Goal: Task Accomplishment & Management: Use online tool/utility

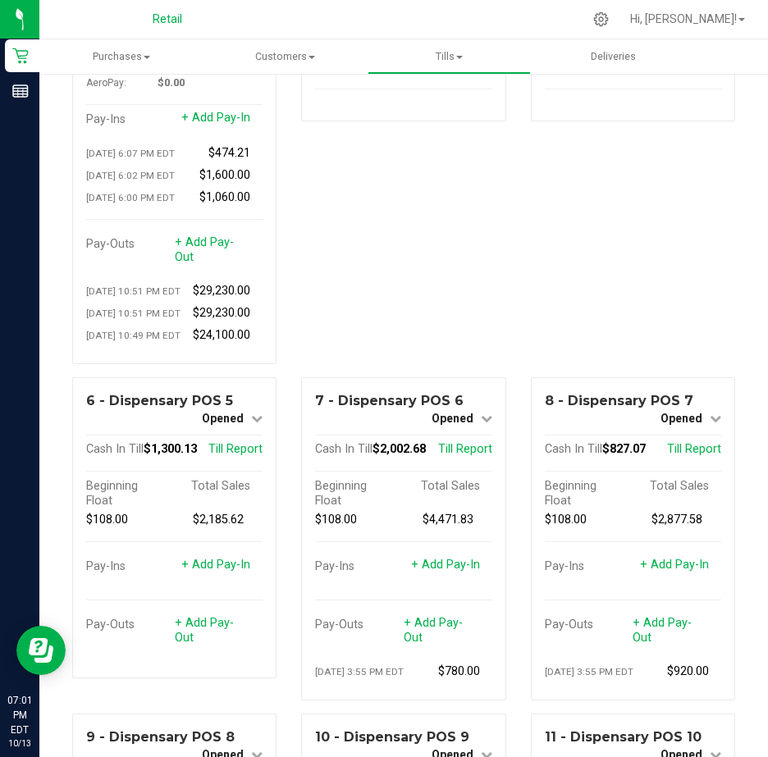
scroll to position [410, 0]
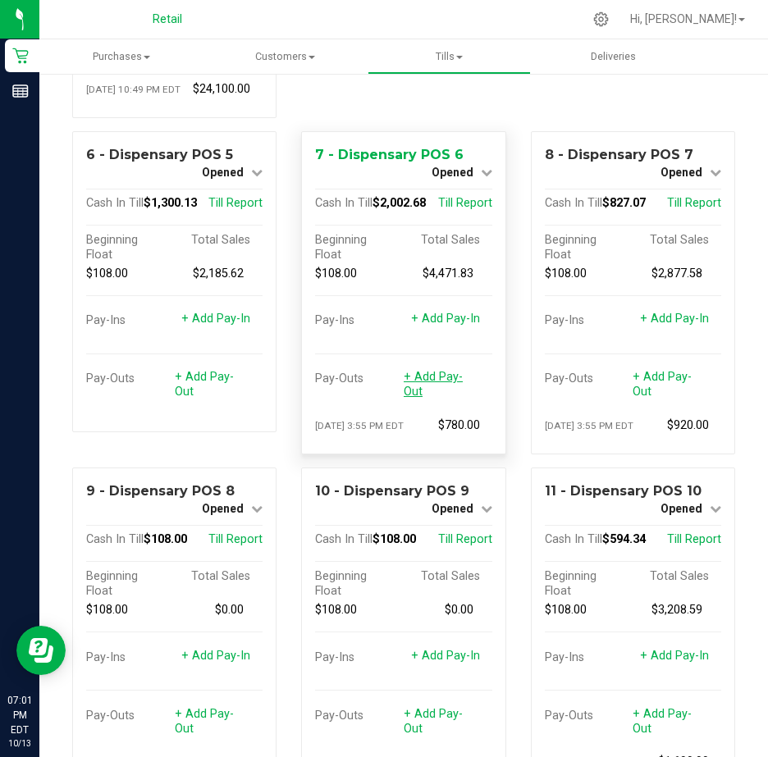
click at [423, 399] on link "+ Add Pay-Out" at bounding box center [433, 384] width 59 height 29
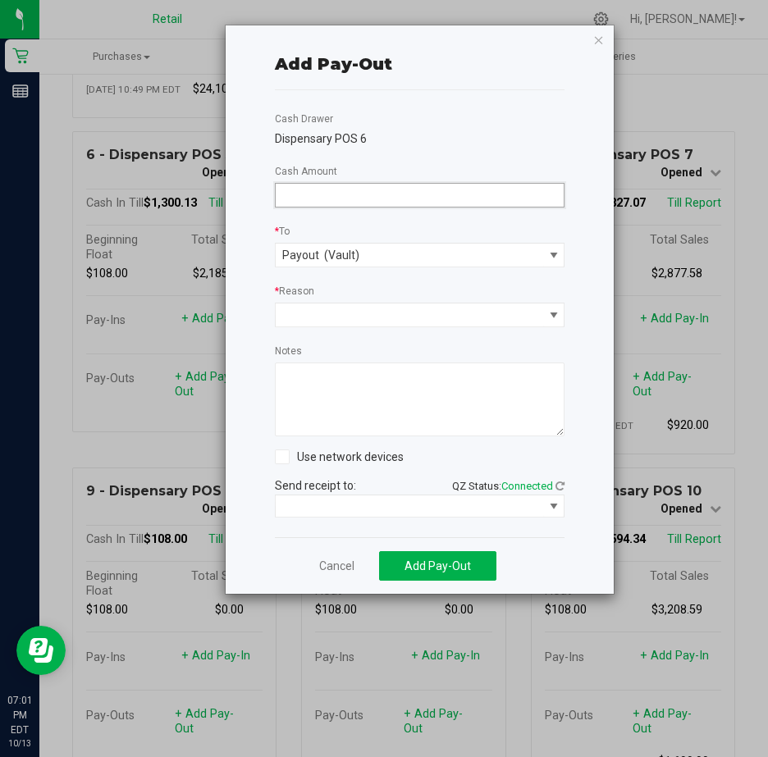
click at [337, 189] on input at bounding box center [420, 195] width 289 height 23
type input "$1,765.00"
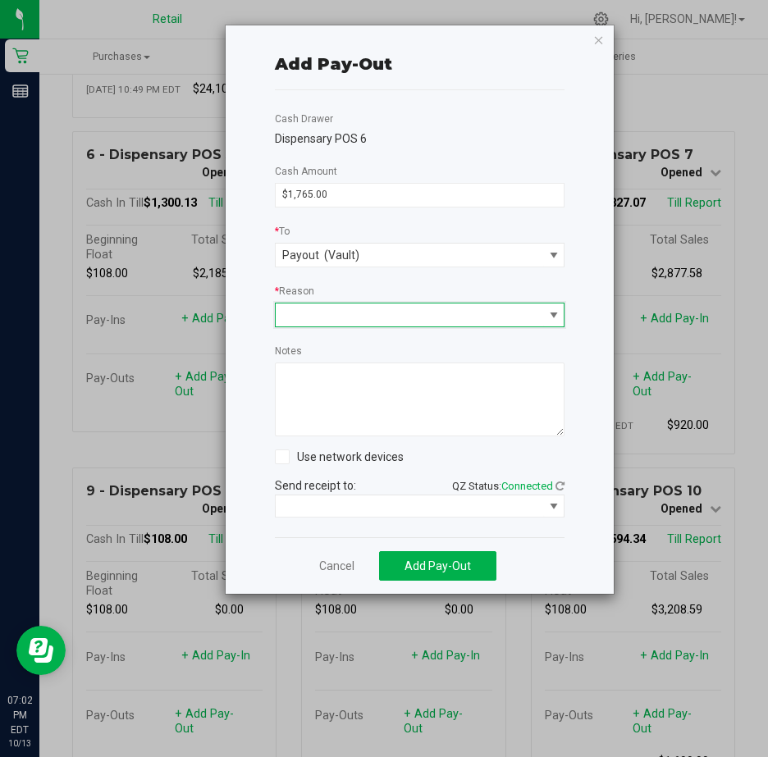
click at [310, 313] on span at bounding box center [409, 315] width 254 height 14
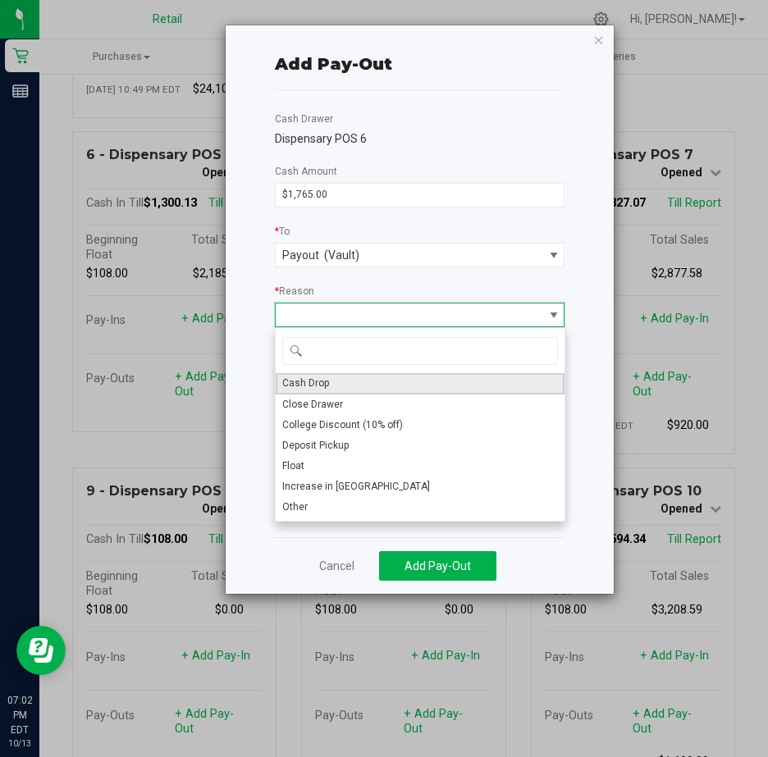
drag, startPoint x: 312, startPoint y: 379, endPoint x: 307, endPoint y: 365, distance: 14.8
click at [310, 379] on span "Cash Drop" at bounding box center [305, 384] width 47 height 14
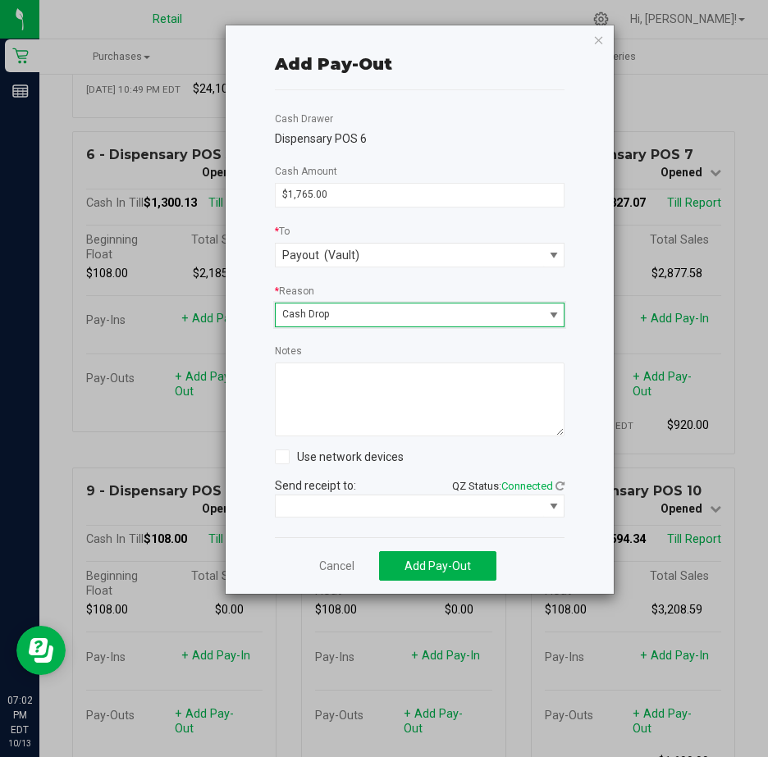
click at [301, 378] on textarea "Notes" at bounding box center [420, 400] width 290 height 74
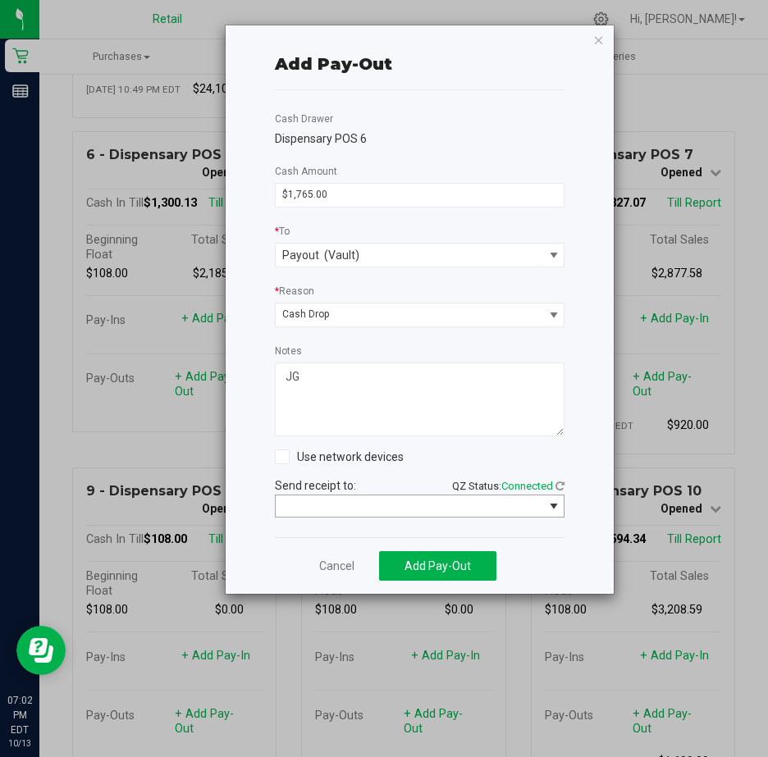
click at [550, 507] on button "Select" at bounding box center [553, 505] width 21 height 21
type textarea "JG"
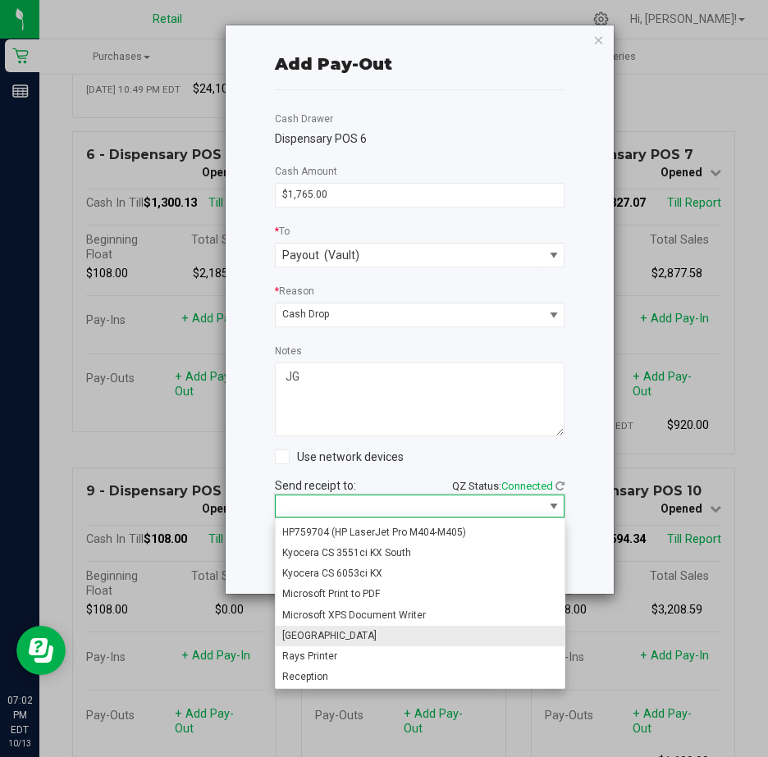
scroll to position [145, 0]
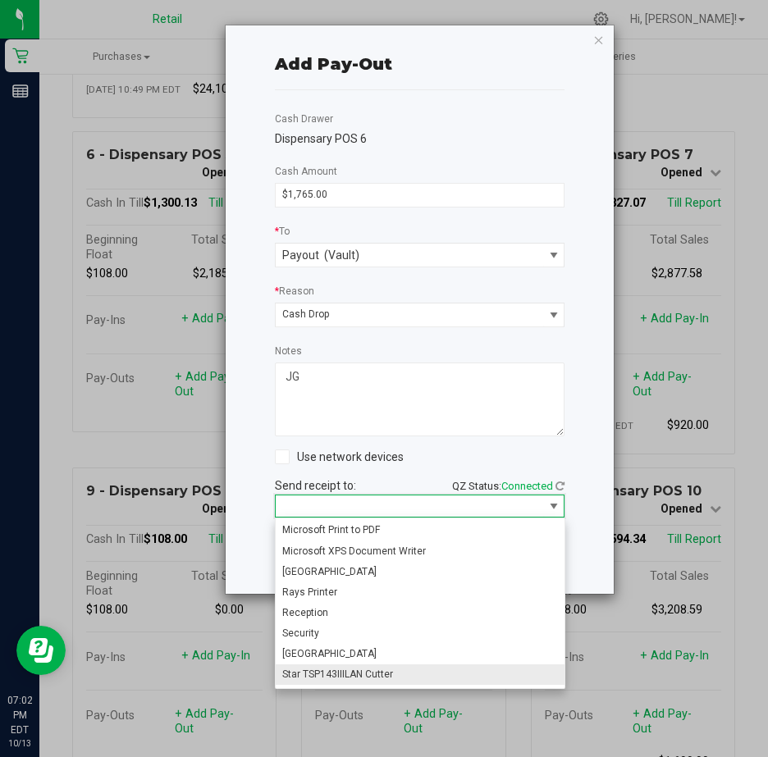
click at [399, 673] on Cutter "Star TSP143IIILAN Cutter" at bounding box center [420, 674] width 289 height 21
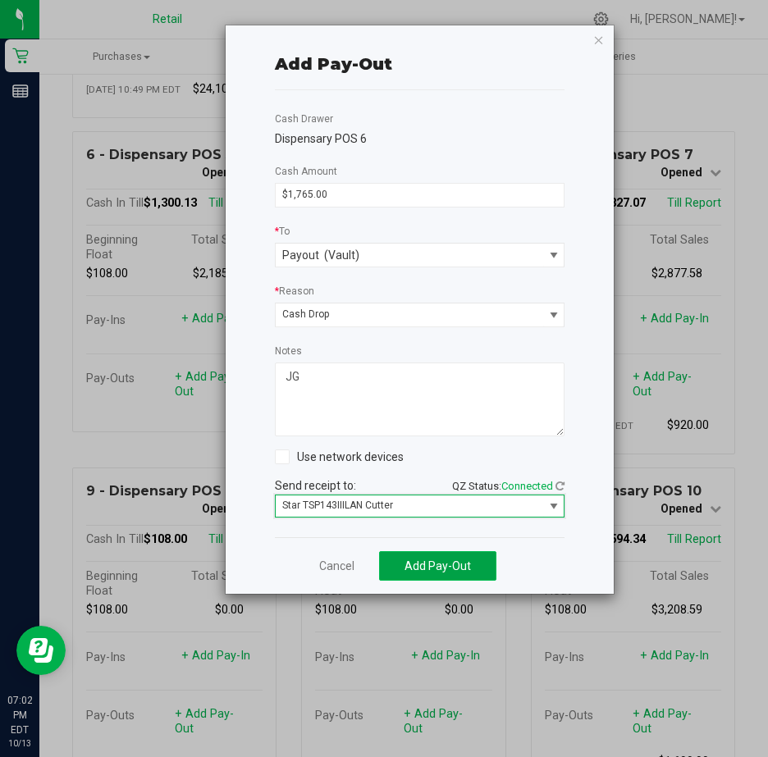
click at [429, 565] on span "Add Pay-Out" at bounding box center [437, 565] width 66 height 13
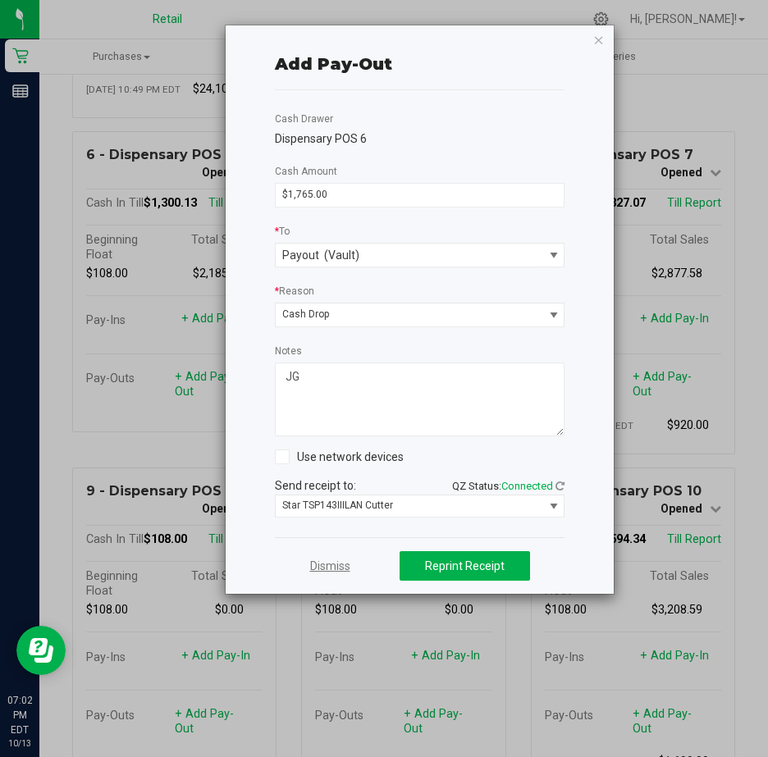
click at [331, 562] on link "Dismiss" at bounding box center [330, 566] width 40 height 17
